Goal: Task Accomplishment & Management: Use online tool/utility

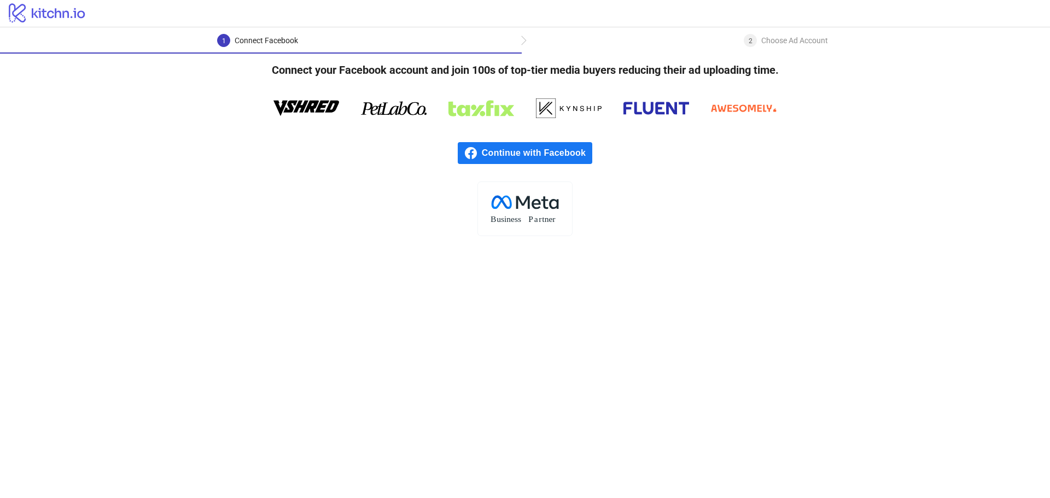
click at [761, 43] on div "Choose Ad Account" at bounding box center [794, 40] width 67 height 13
click at [547, 157] on span "Continue with Facebook" at bounding box center [537, 153] width 110 height 22
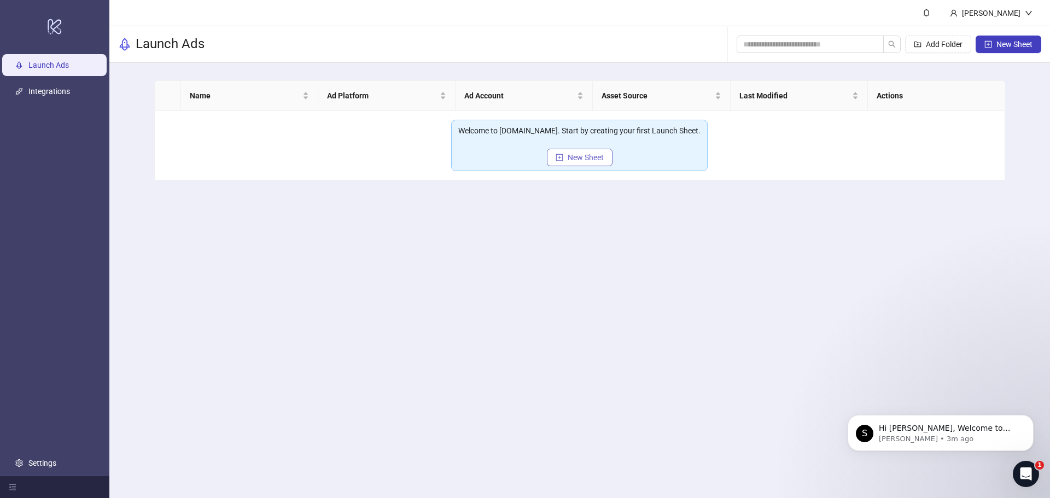
click at [571, 154] on span "New Sheet" at bounding box center [585, 157] width 36 height 9
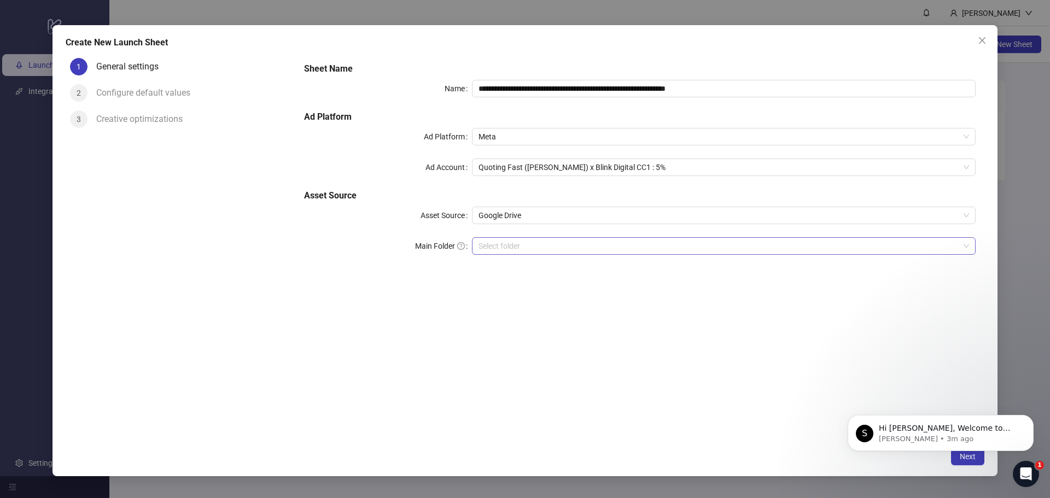
click at [528, 239] on input "Main Folder" at bounding box center [718, 246] width 481 height 16
click at [566, 250] on input "Main Folder" at bounding box center [718, 246] width 481 height 16
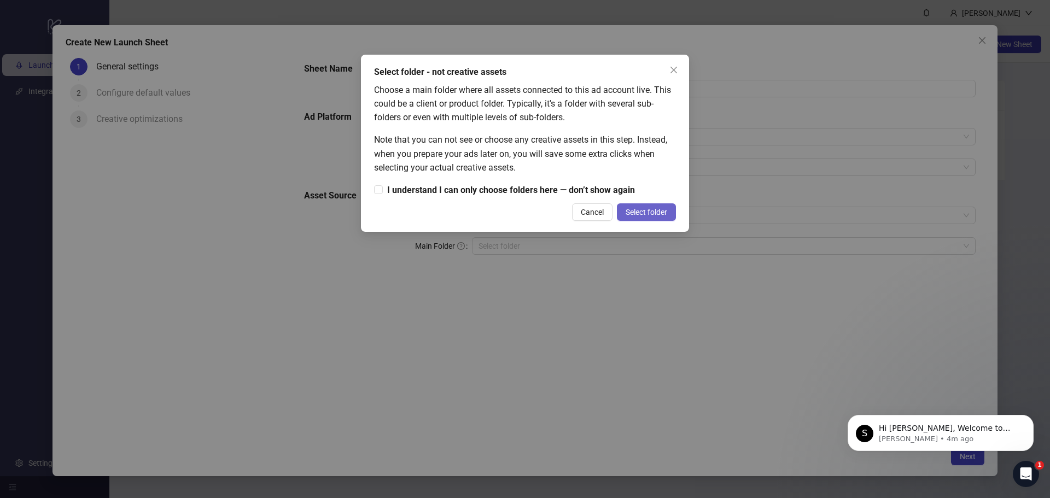
click at [642, 214] on span "Select folder" at bounding box center [646, 212] width 42 height 9
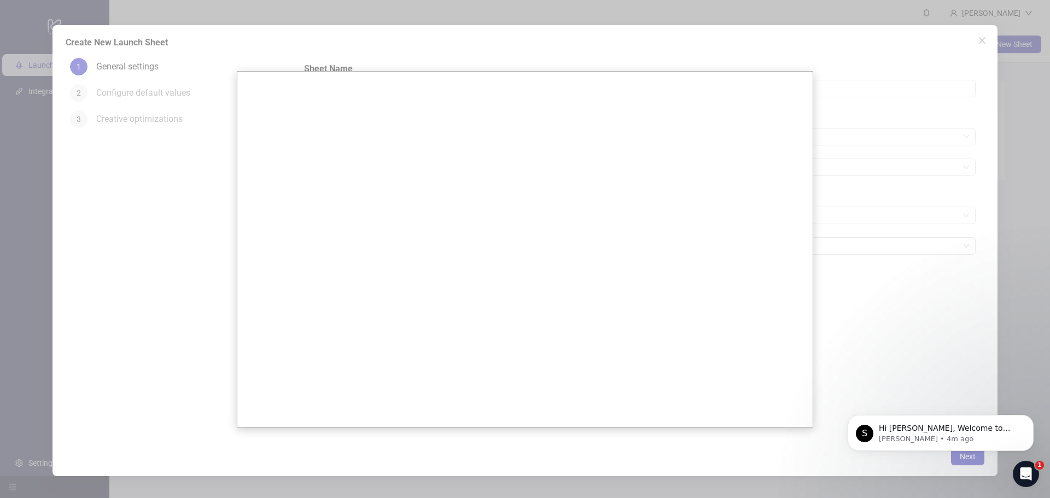
click at [828, 235] on div at bounding box center [525, 249] width 1050 height 498
click at [884, 201] on div at bounding box center [525, 249] width 1050 height 498
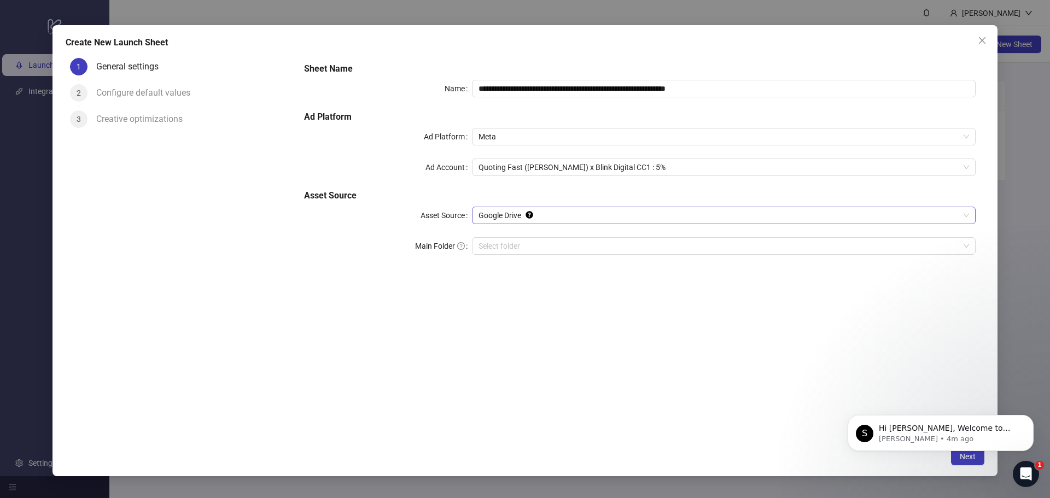
click at [539, 207] on span "Google Drive" at bounding box center [723, 215] width 490 height 16
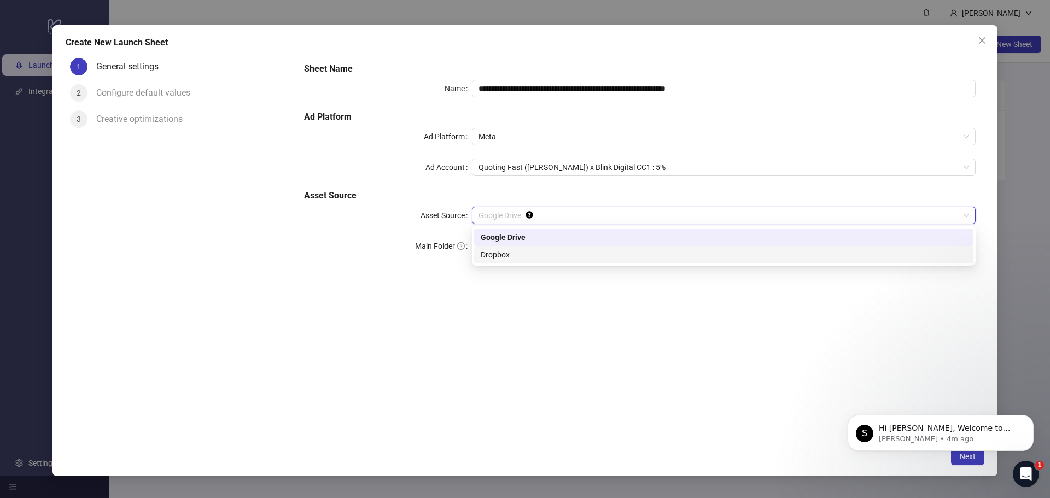
click at [530, 249] on div "Dropbox" at bounding box center [724, 255] width 486 height 12
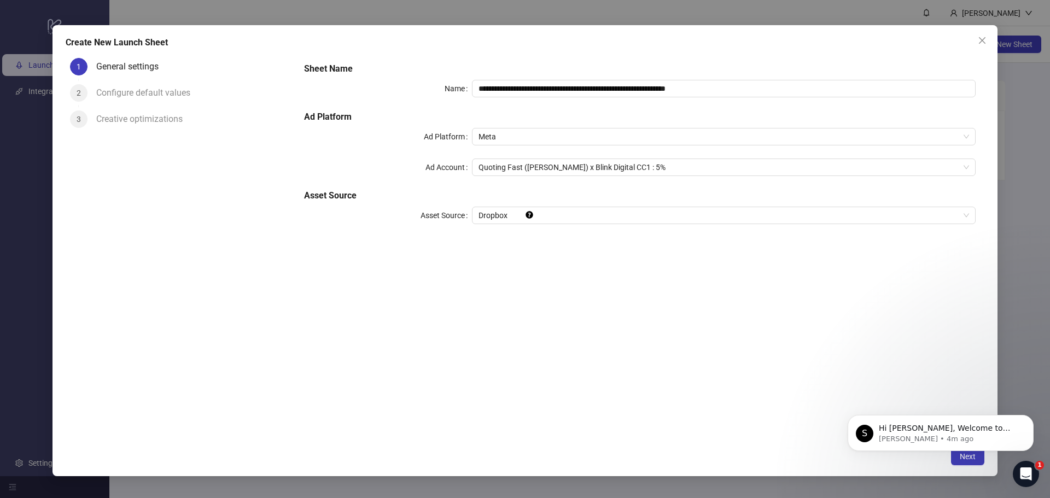
drag, startPoint x: 554, startPoint y: 197, endPoint x: 552, endPoint y: 209, distance: 11.8
click at [554, 200] on h5 "Asset Source" at bounding box center [639, 195] width 671 height 13
click at [552, 209] on span "Dropbox" at bounding box center [723, 215] width 490 height 16
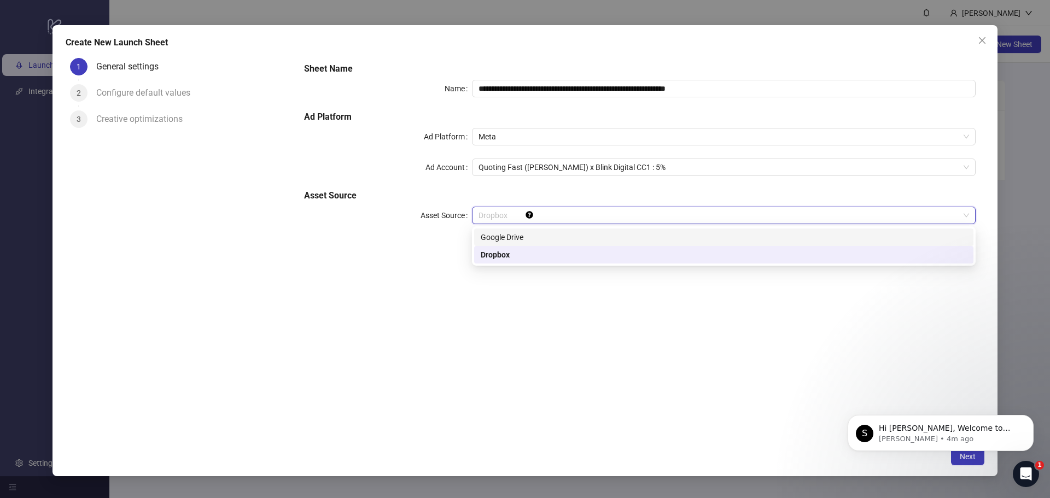
click at [537, 230] on div "Google Drive" at bounding box center [723, 237] width 499 height 17
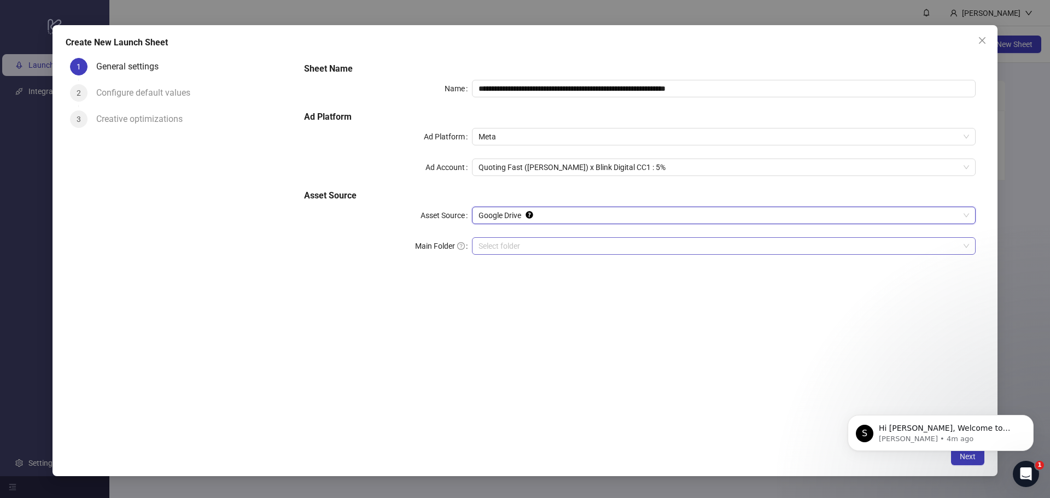
click at [523, 248] on input "Main Folder" at bounding box center [718, 246] width 481 height 16
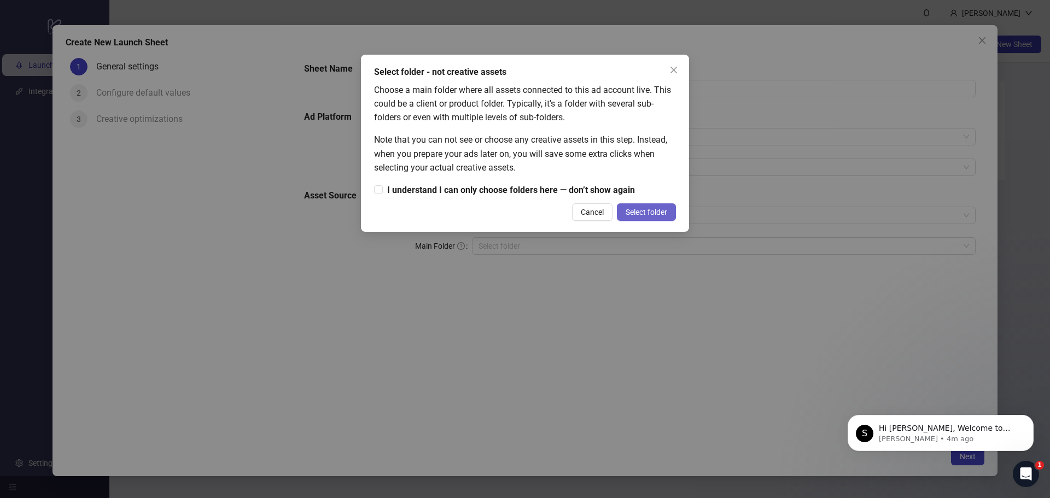
click at [637, 212] on span "Select folder" at bounding box center [646, 212] width 42 height 9
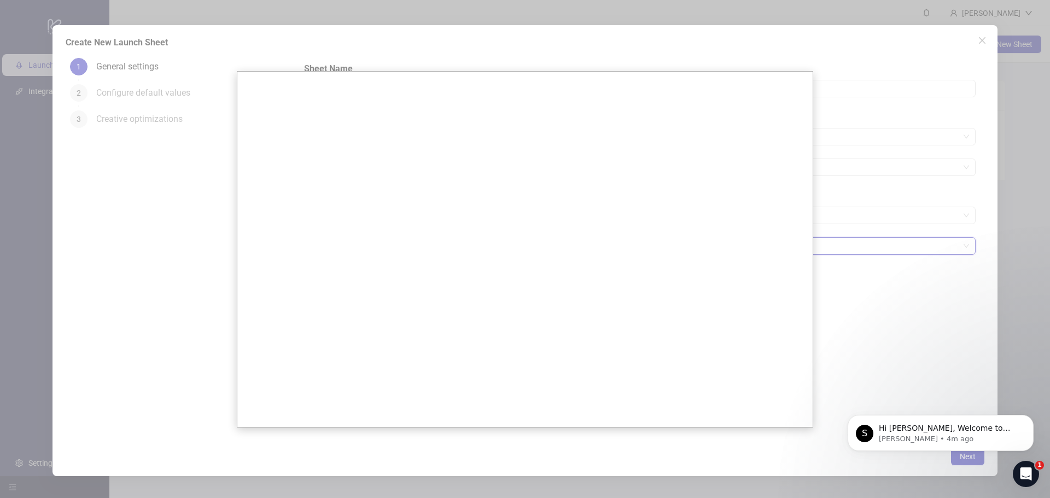
click at [921, 214] on div at bounding box center [525, 249] width 1050 height 498
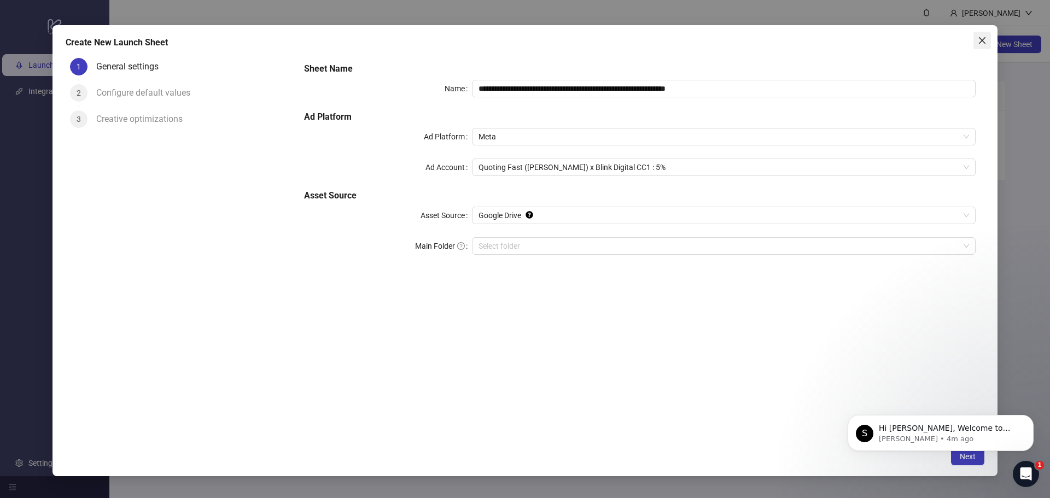
click at [987, 42] on span "Close" at bounding box center [981, 40] width 17 height 9
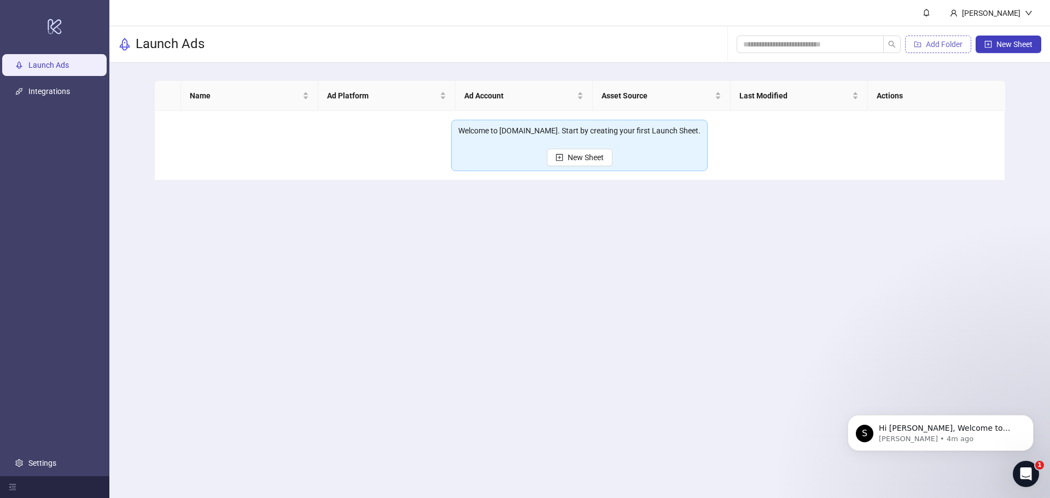
click at [939, 44] on span "Add Folder" at bounding box center [944, 44] width 37 height 9
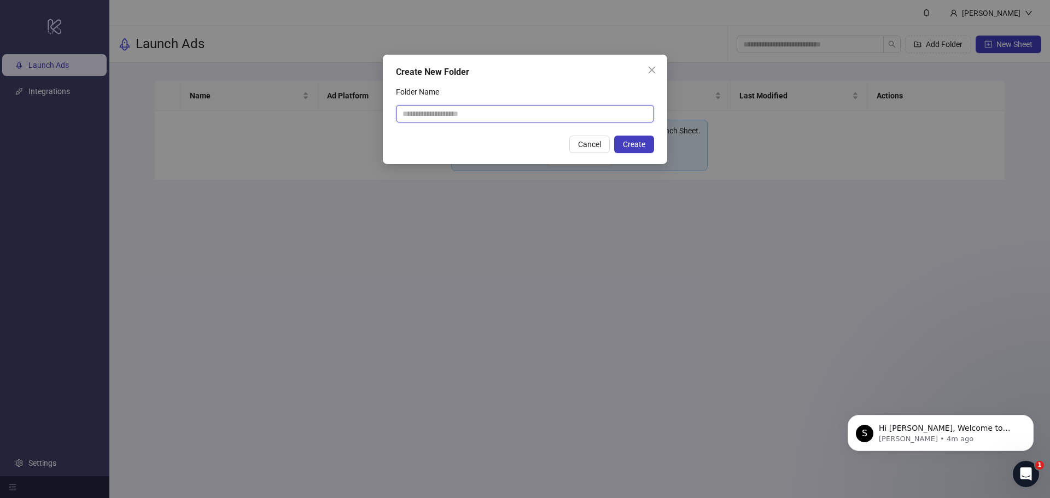
click at [535, 116] on input "Folder Name" at bounding box center [525, 113] width 258 height 17
click at [649, 66] on icon "close" at bounding box center [651, 70] width 9 height 9
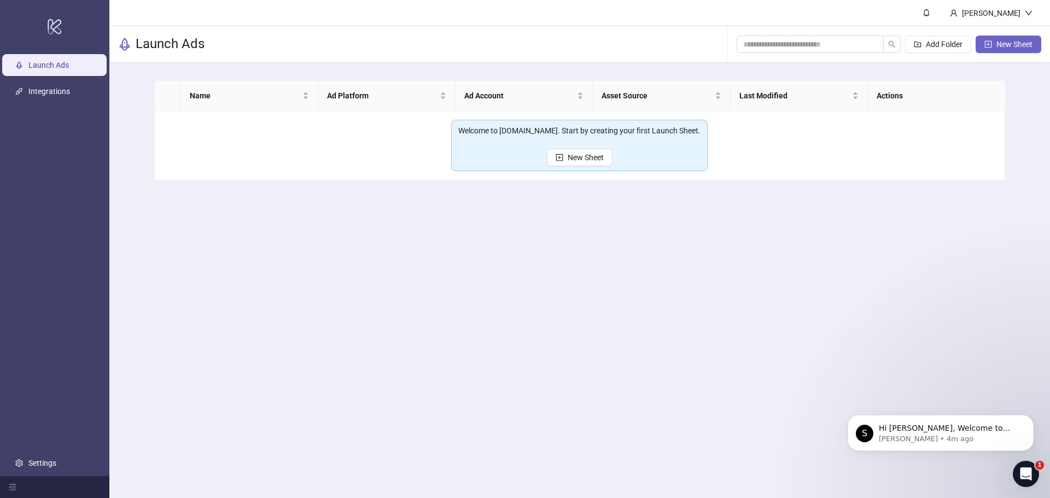
click at [1010, 48] on span "New Sheet" at bounding box center [1014, 44] width 36 height 9
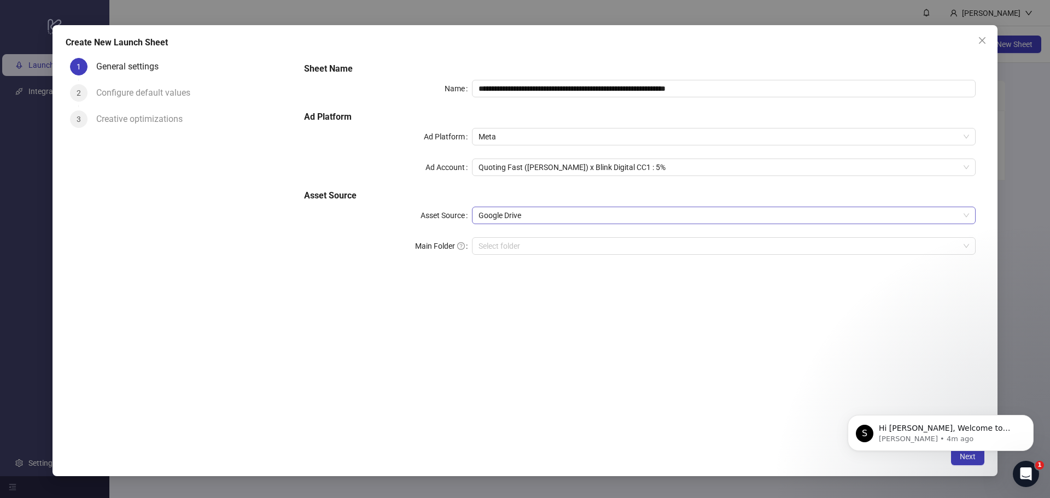
click at [513, 218] on span "Google Drive" at bounding box center [723, 215] width 490 height 16
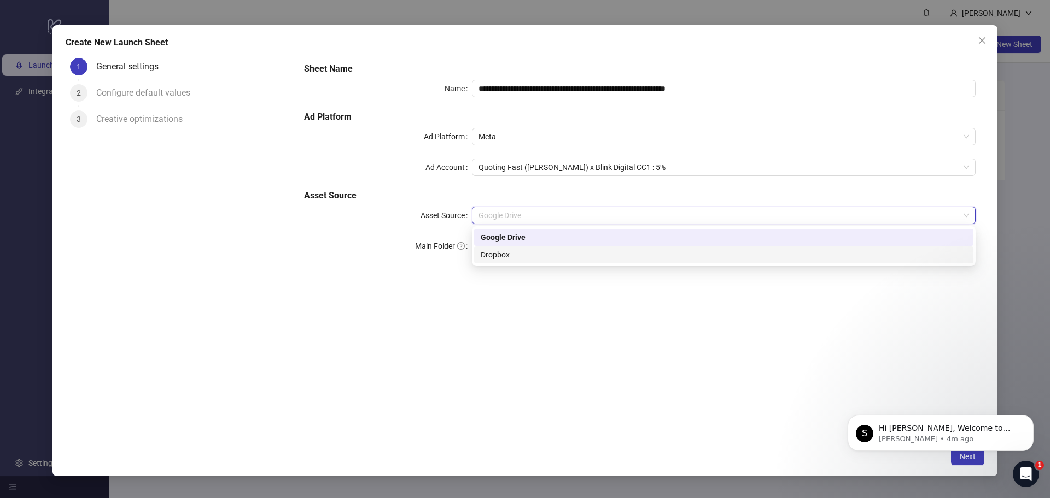
click at [511, 252] on div "Dropbox" at bounding box center [724, 255] width 486 height 12
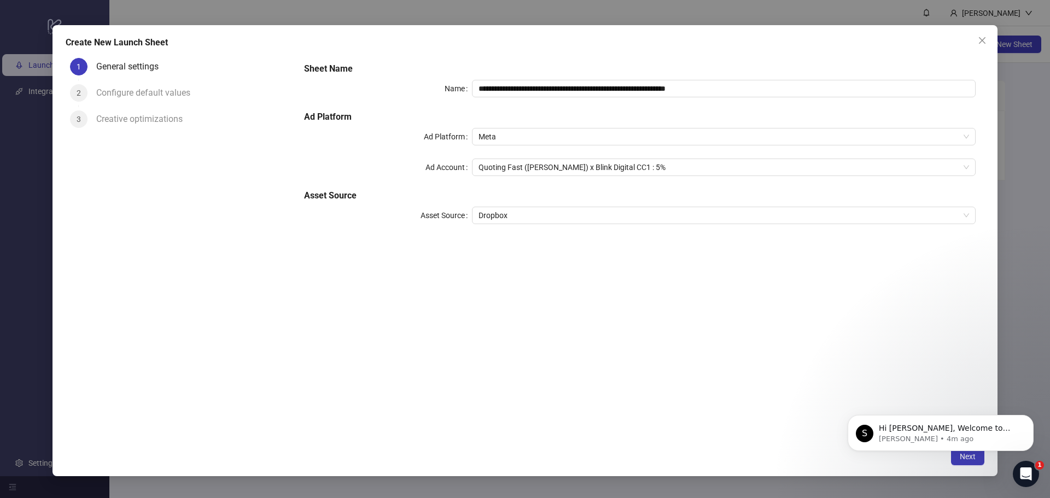
click at [962, 464] on body "S Hi Ernesto, Welcome to Kitchn.io! 🎉 You’re all set to start launching ads eff…" at bounding box center [940, 430] width 210 height 68
click at [962, 460] on body "S Hi Ernesto, Welcome to Kitchn.io! 🎉 You’re all set to start launching ads eff…" at bounding box center [940, 430] width 210 height 68
click at [959, 456] on body "S Hi Ernesto, Welcome to Kitchn.io! 🎉 You’re all set to start launching ads eff…" at bounding box center [940, 430] width 210 height 68
click at [1028, 416] on icon "Dismiss notification" at bounding box center [1030, 418] width 6 height 6
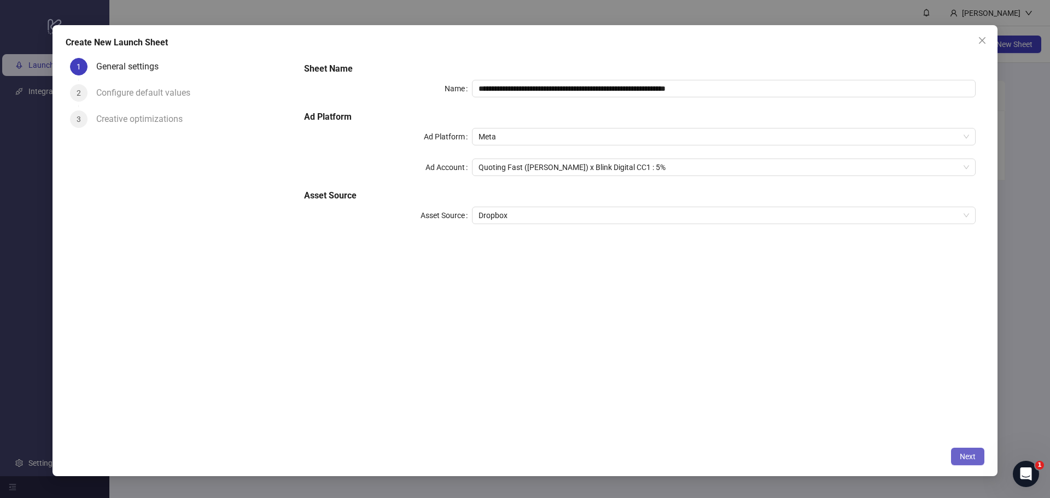
click at [960, 456] on span "Next" at bounding box center [967, 456] width 16 height 9
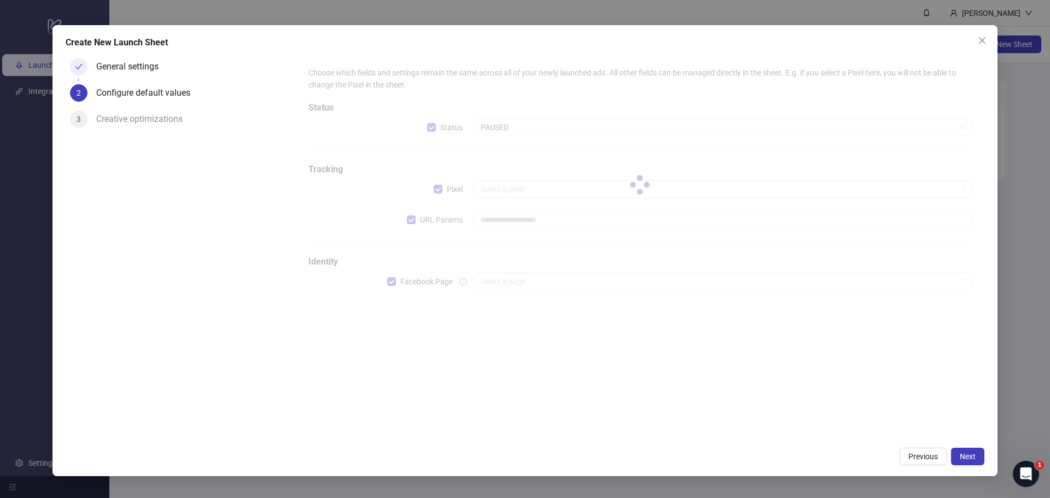
type input "**********"
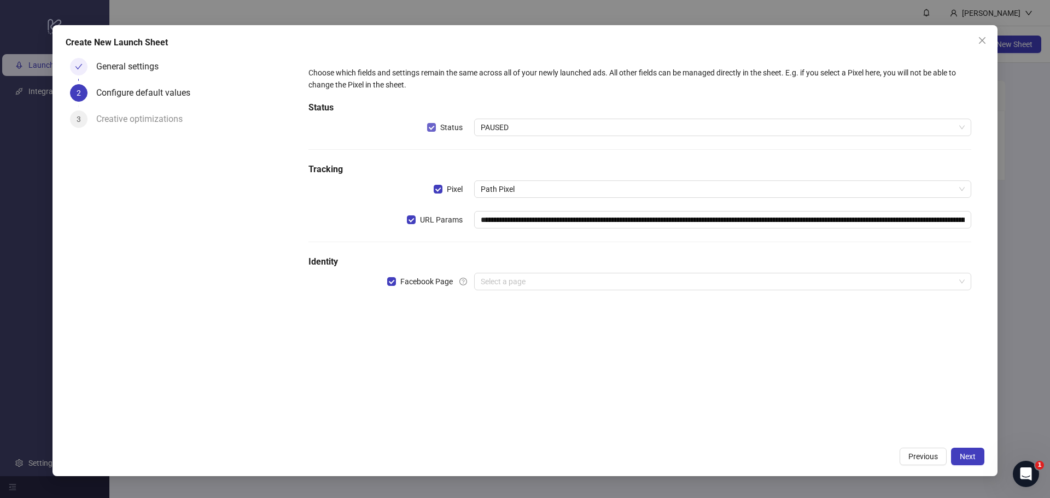
click at [439, 125] on span "Status" at bounding box center [451, 127] width 31 height 12
click at [493, 126] on span "PAUSED" at bounding box center [723, 127] width 484 height 16
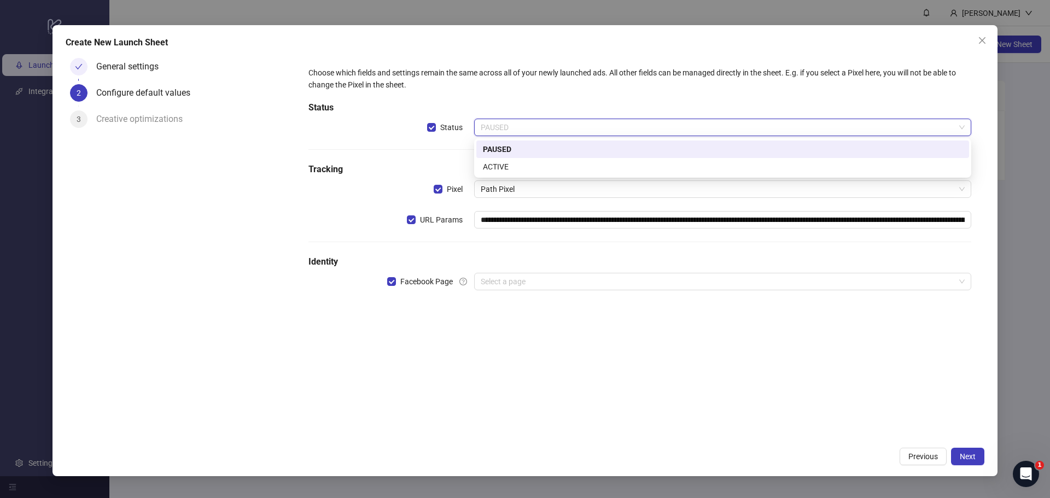
click at [529, 124] on span "PAUSED" at bounding box center [723, 127] width 484 height 16
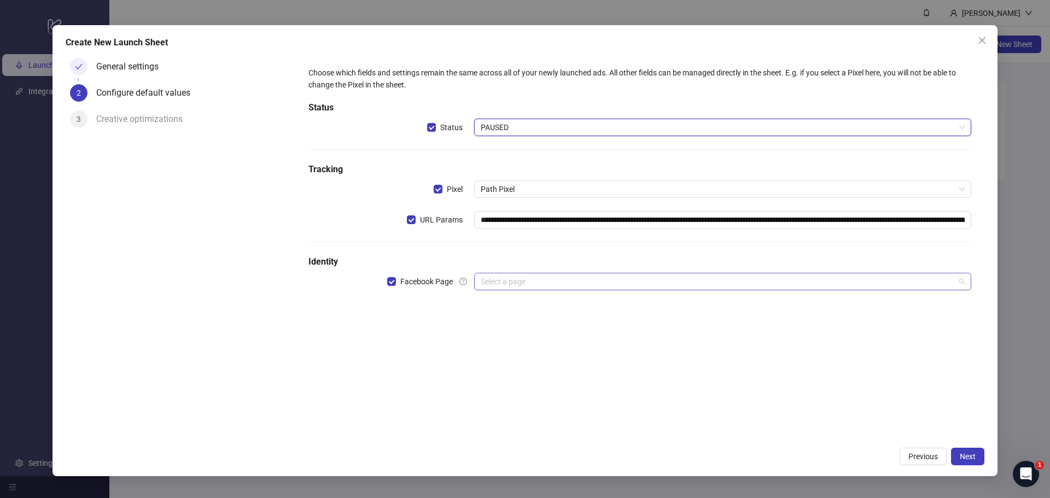
click at [516, 281] on input "search" at bounding box center [718, 281] width 474 height 16
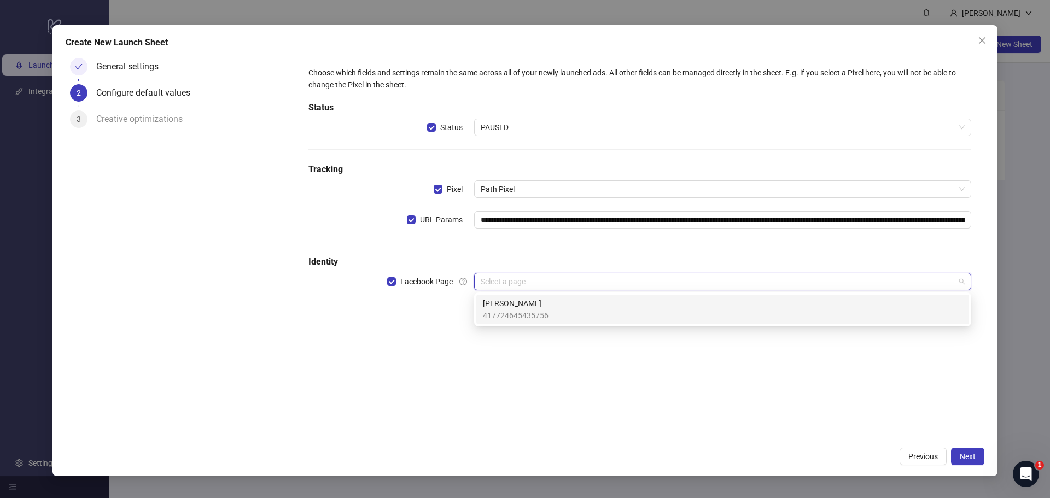
click at [525, 309] on span "Barry Mc'Ocner" at bounding box center [516, 303] width 66 height 12
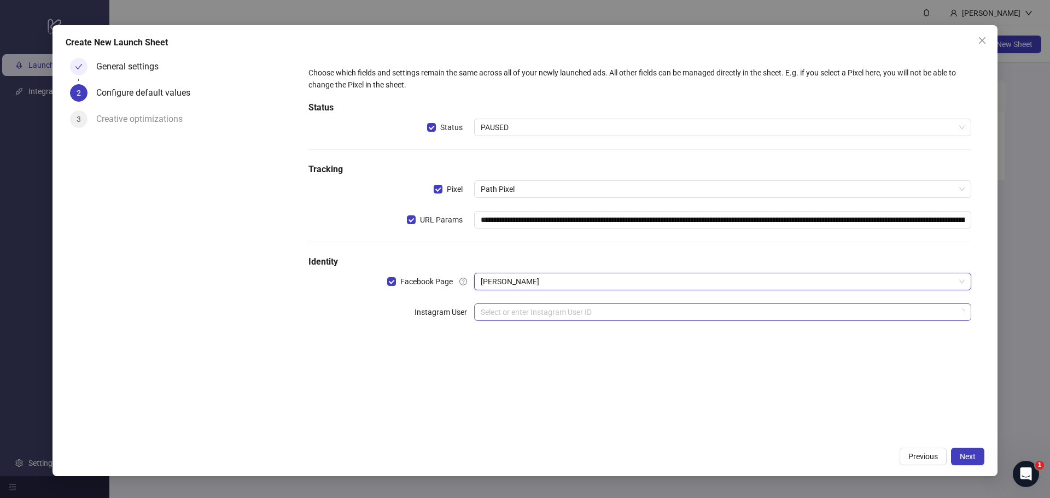
click at [529, 317] on input "search" at bounding box center [718, 312] width 474 height 16
click at [435, 341] on div "**********" at bounding box center [640, 200] width 680 height 285
click at [969, 456] on span "Next" at bounding box center [967, 456] width 16 height 9
click at [574, 319] on input "search" at bounding box center [718, 312] width 474 height 16
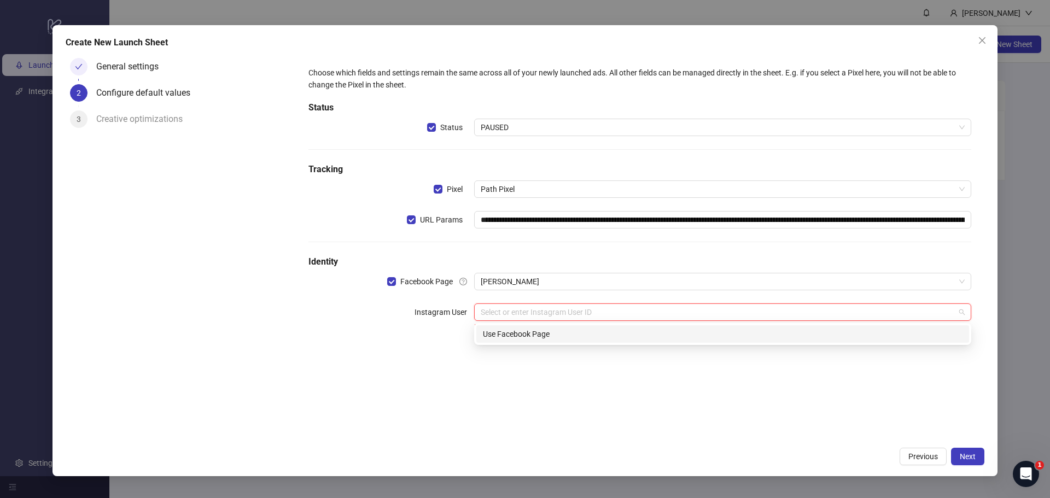
click at [557, 337] on div "Use Facebook Page" at bounding box center [722, 334] width 479 height 12
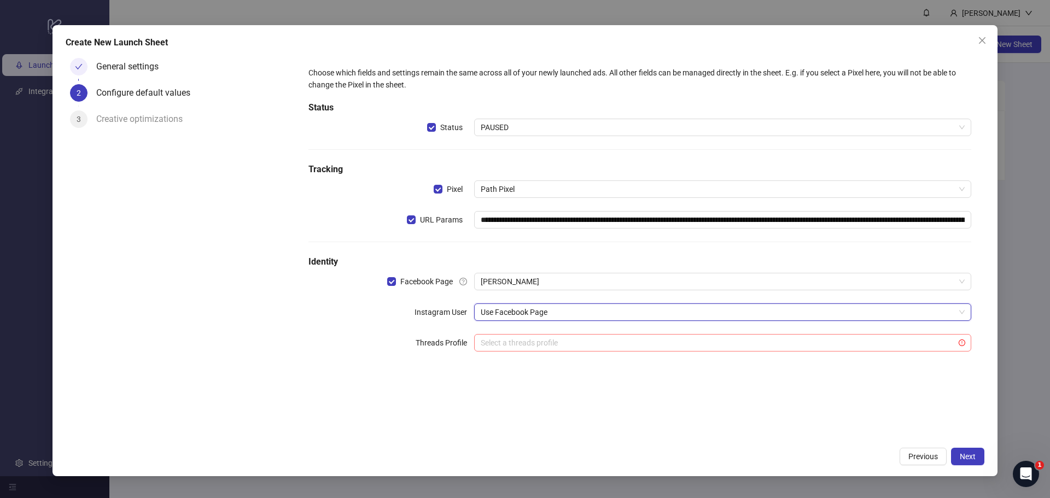
click at [577, 344] on input "search" at bounding box center [718, 343] width 474 height 16
click at [589, 374] on div "No data" at bounding box center [722, 372] width 471 height 19
click at [393, 362] on div "**********" at bounding box center [639, 215] width 671 height 307
click at [965, 450] on button "Next" at bounding box center [967, 456] width 33 height 17
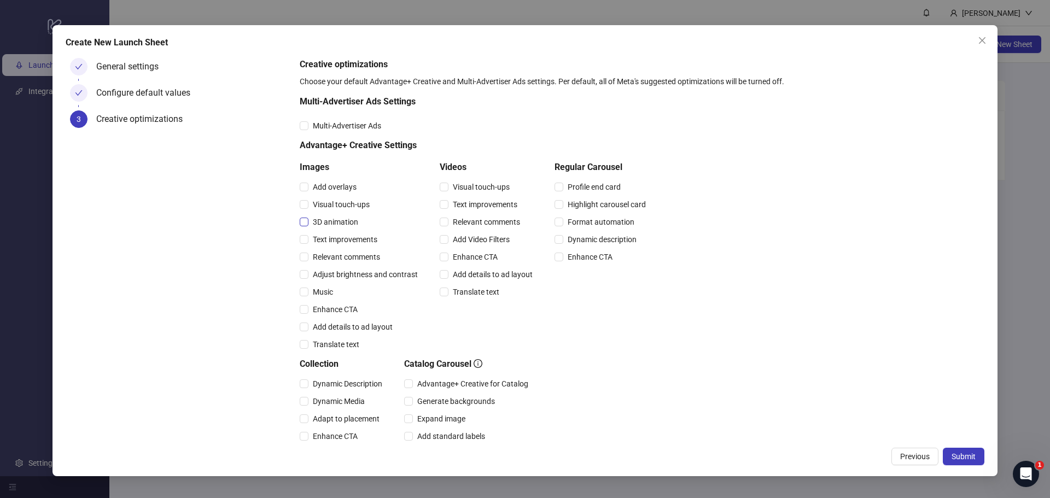
scroll to position [55, 0]
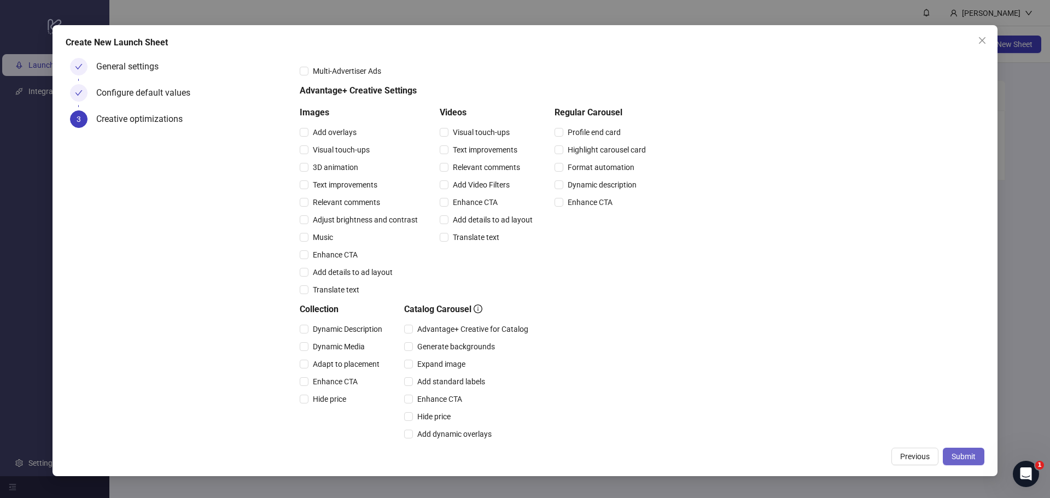
click at [953, 456] on span "Submit" at bounding box center [963, 456] width 24 height 9
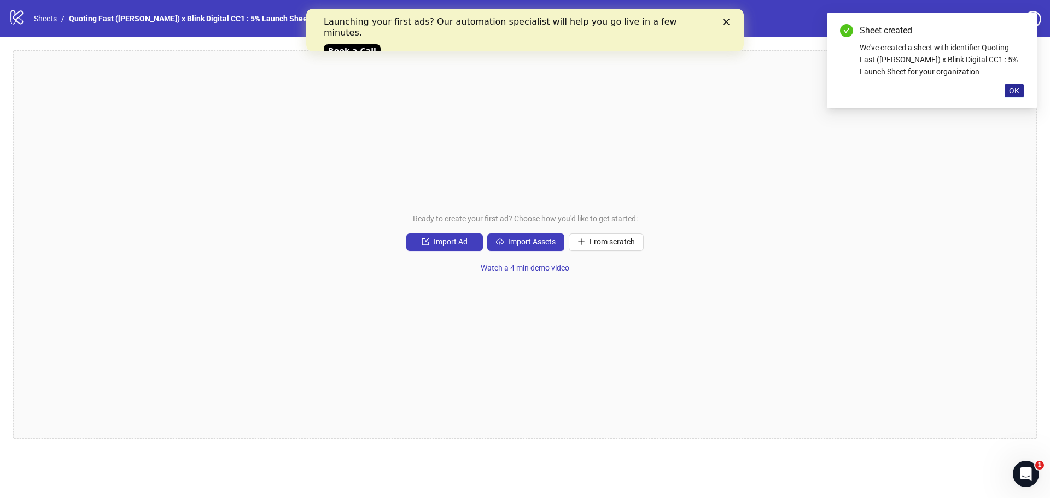
click at [1012, 92] on span "OK" at bounding box center [1014, 90] width 10 height 9
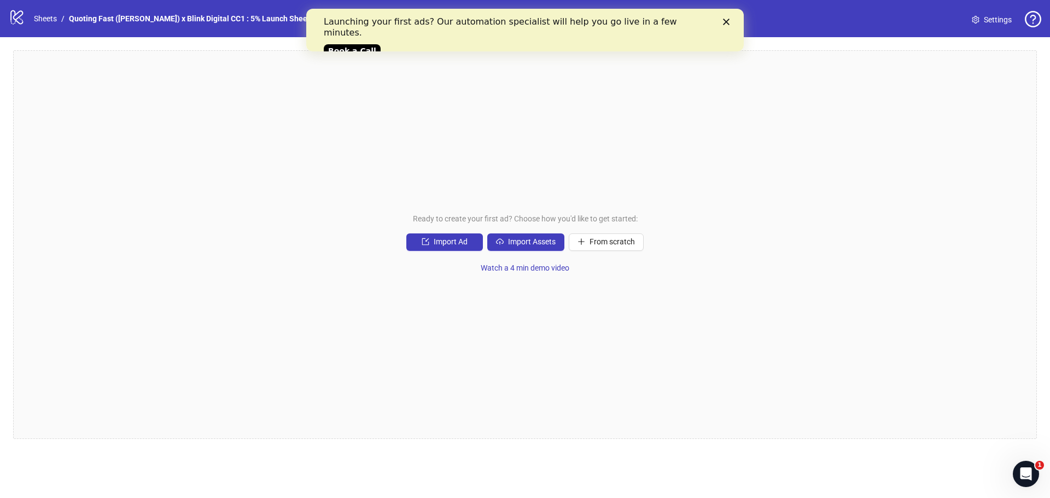
click at [726, 22] on polygon "Close" at bounding box center [726, 22] width 7 height 7
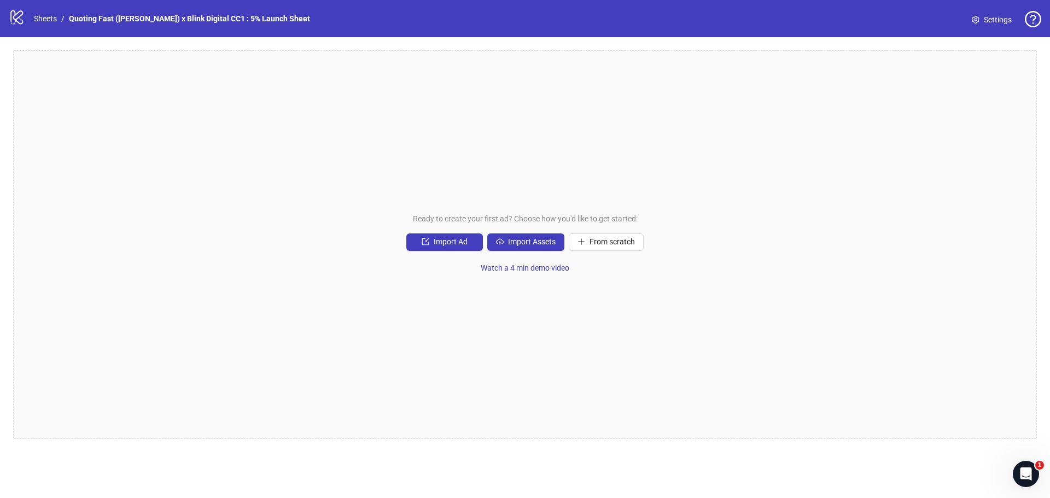
click at [980, 23] on link "Settings" at bounding box center [991, 19] width 57 height 17
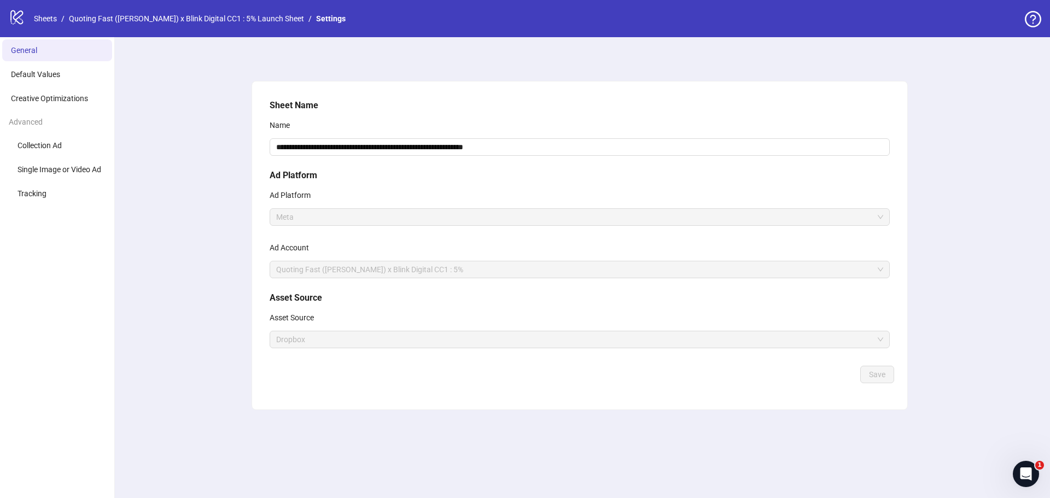
click at [25, 14] on icon "logo/logo-mobile" at bounding box center [17, 17] width 16 height 16
click at [13, 17] on icon at bounding box center [16, 17] width 13 height 14
click at [17, 15] on icon "logo/logo-mobile" at bounding box center [17, 17] width 16 height 16
click at [322, 18] on link "Settings" at bounding box center [331, 19] width 34 height 12
click at [229, 17] on link "Quoting Fast ([PERSON_NAME]) x Blink Digital CC1 : 5% Launch Sheet" at bounding box center [186, 19] width 239 height 12
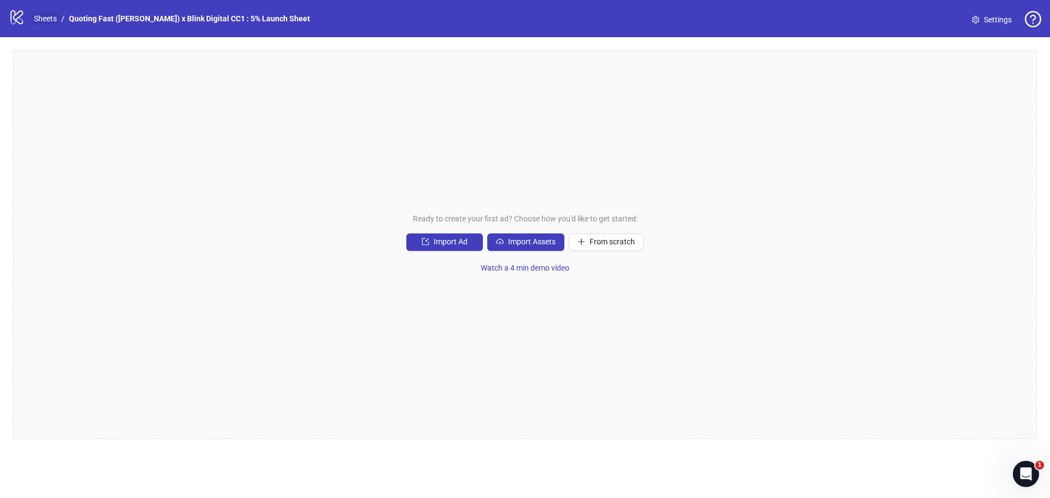
click at [50, 17] on link "Sheets" at bounding box center [45, 19] width 27 height 12
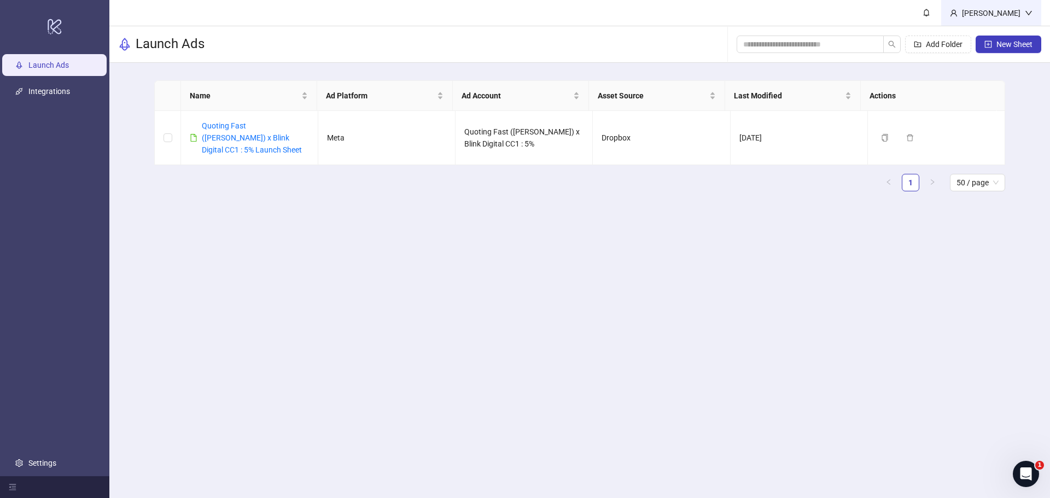
click at [1030, 20] on div "[PERSON_NAME]" at bounding box center [991, 13] width 100 height 26
click at [36, 467] on link "Settings" at bounding box center [42, 463] width 28 height 9
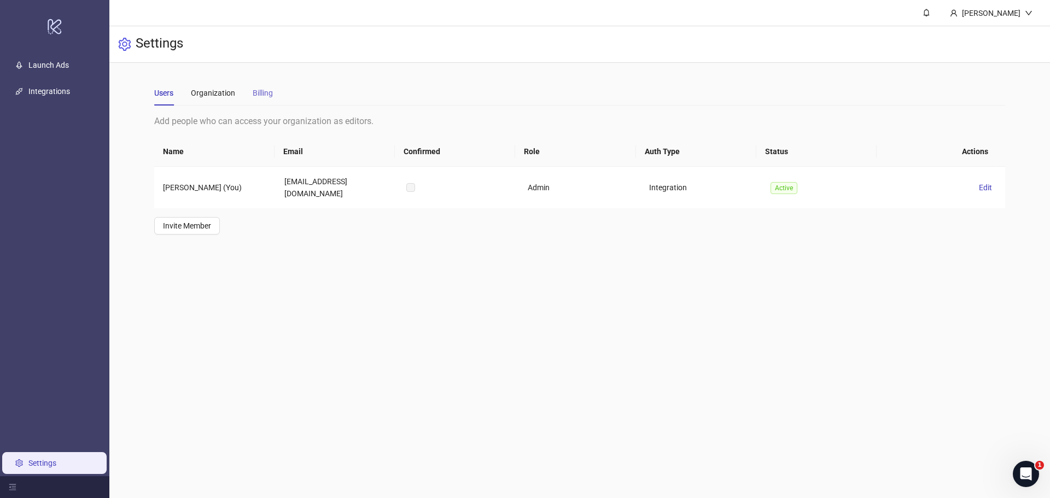
click at [256, 85] on div "Billing" at bounding box center [263, 92] width 20 height 25
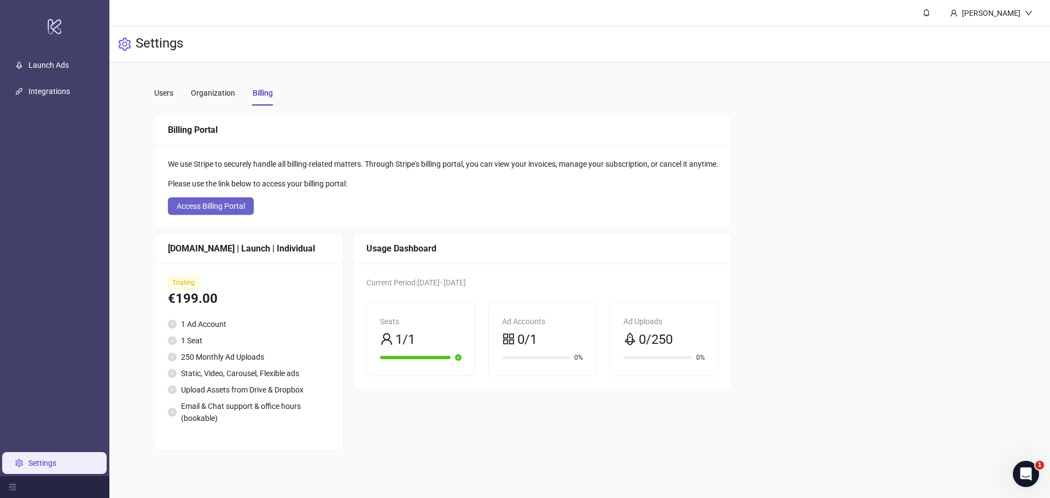
click at [228, 201] on button "Access Billing Portal" at bounding box center [211, 205] width 86 height 17
